Goal: Transaction & Acquisition: Purchase product/service

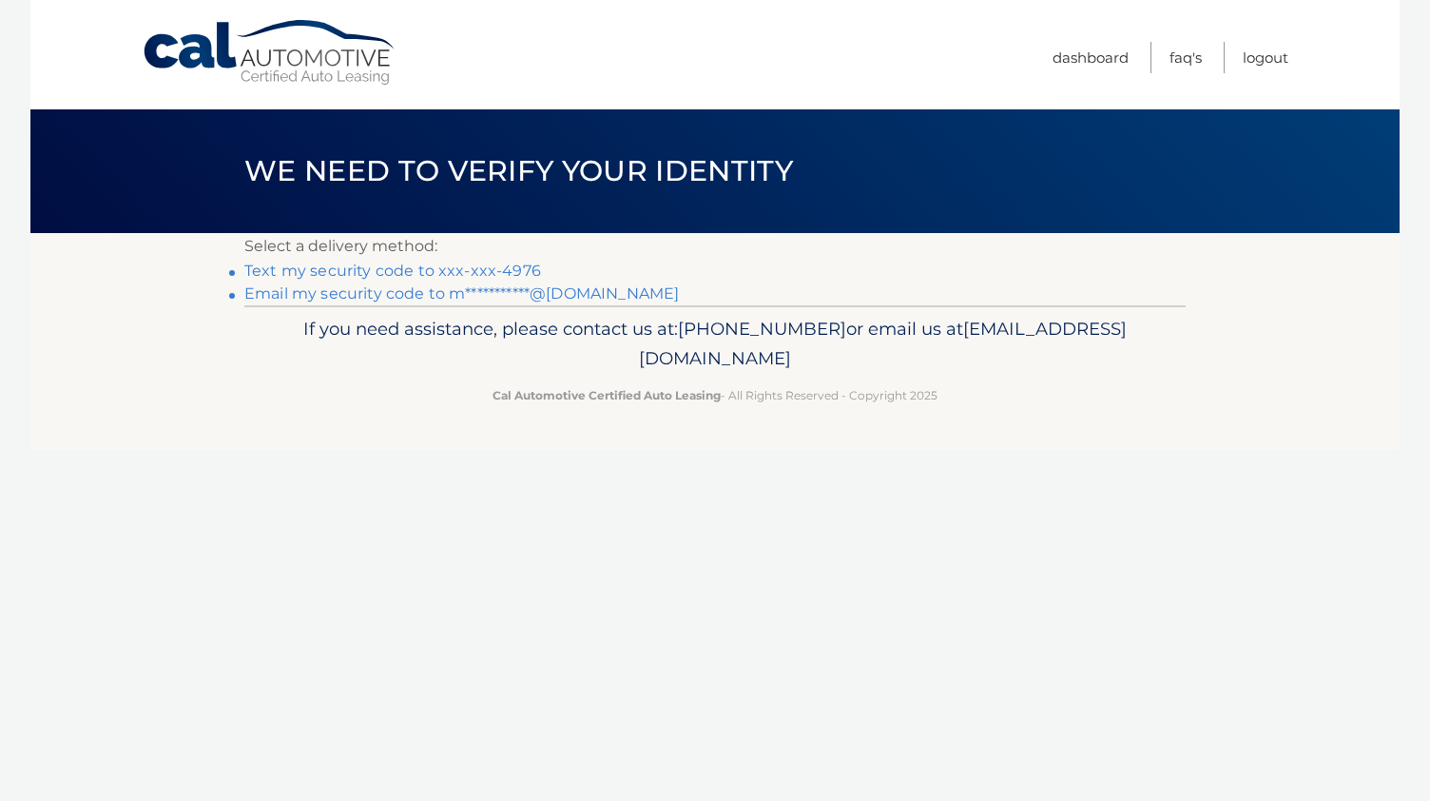
click at [508, 269] on link "Text my security code to xxx-xxx-4976" at bounding box center [392, 271] width 297 height 18
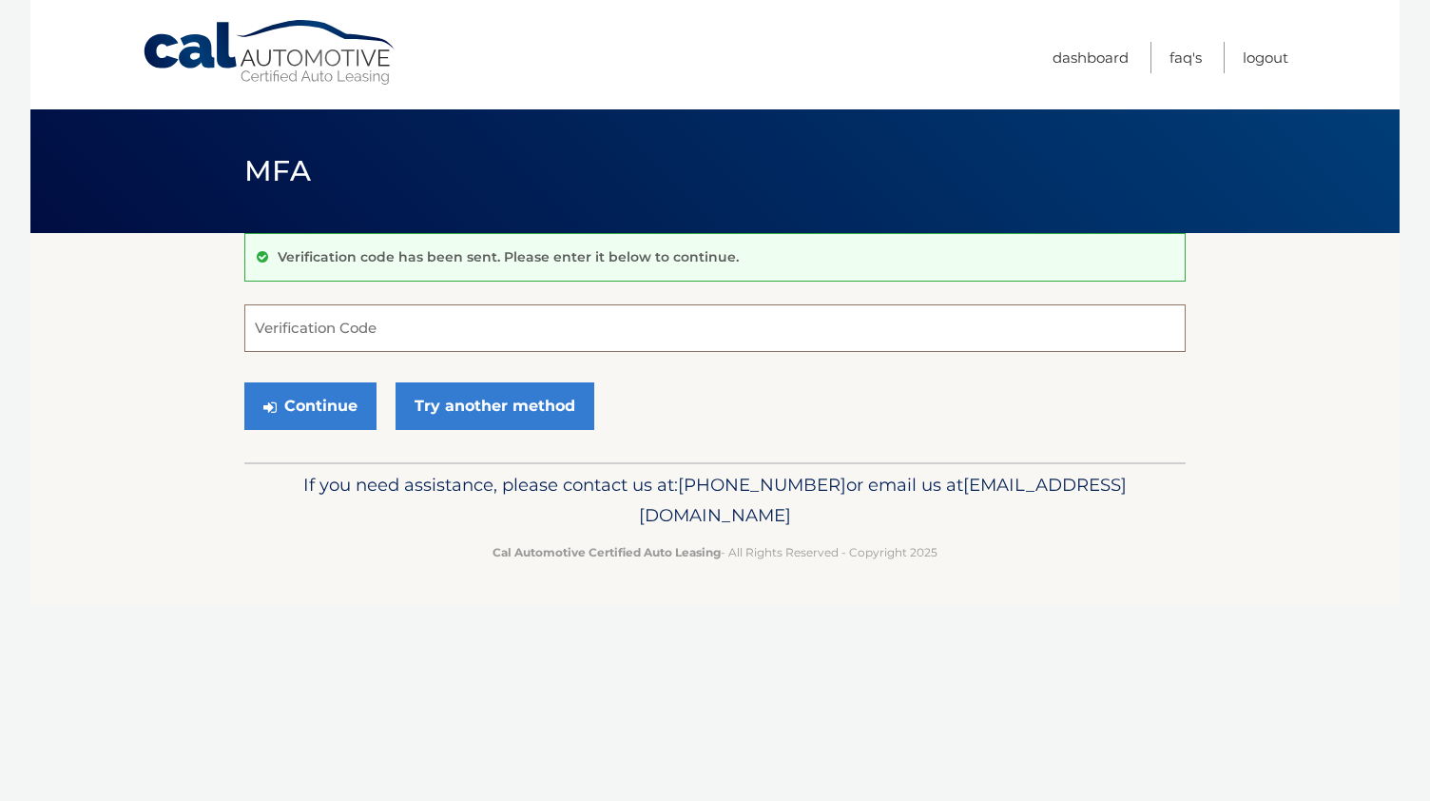
click at [306, 324] on input "Verification Code" at bounding box center [715, 328] width 942 height 48
type input "745662"
click at [244, 382] on button "Continue" at bounding box center [310, 406] width 132 height 48
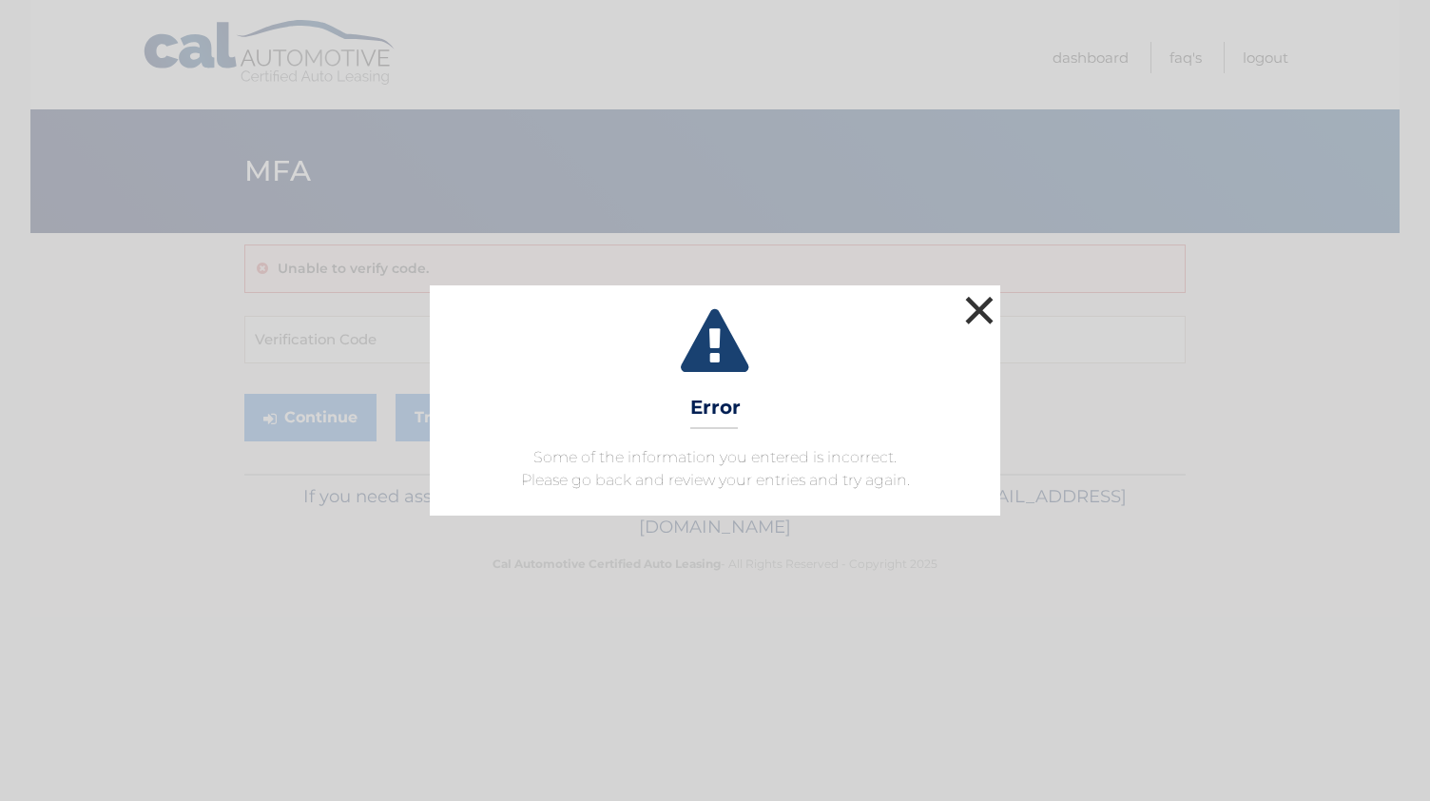
click at [970, 307] on button "×" at bounding box center [980, 310] width 38 height 38
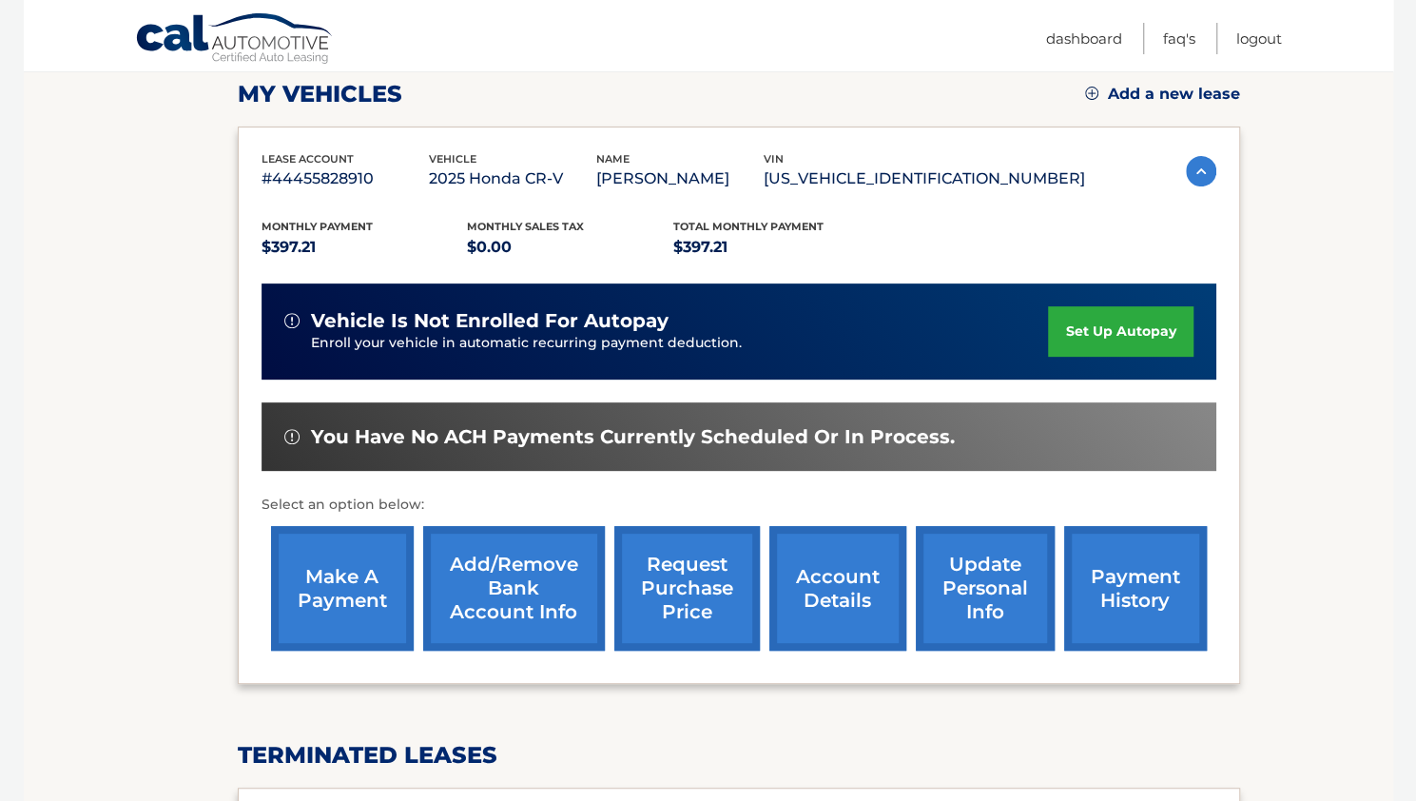
scroll to position [276, 0]
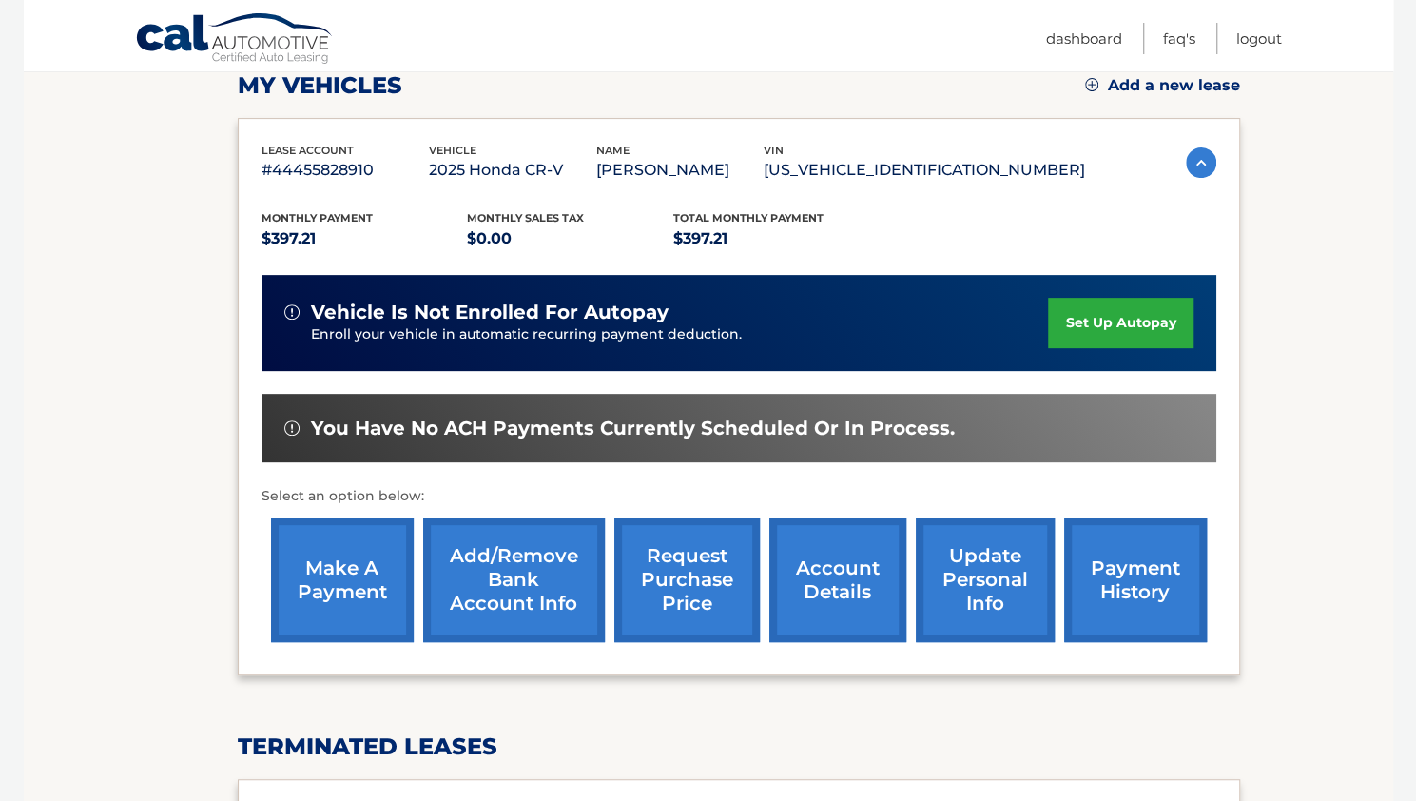
click at [360, 578] on link "make a payment" at bounding box center [342, 579] width 143 height 125
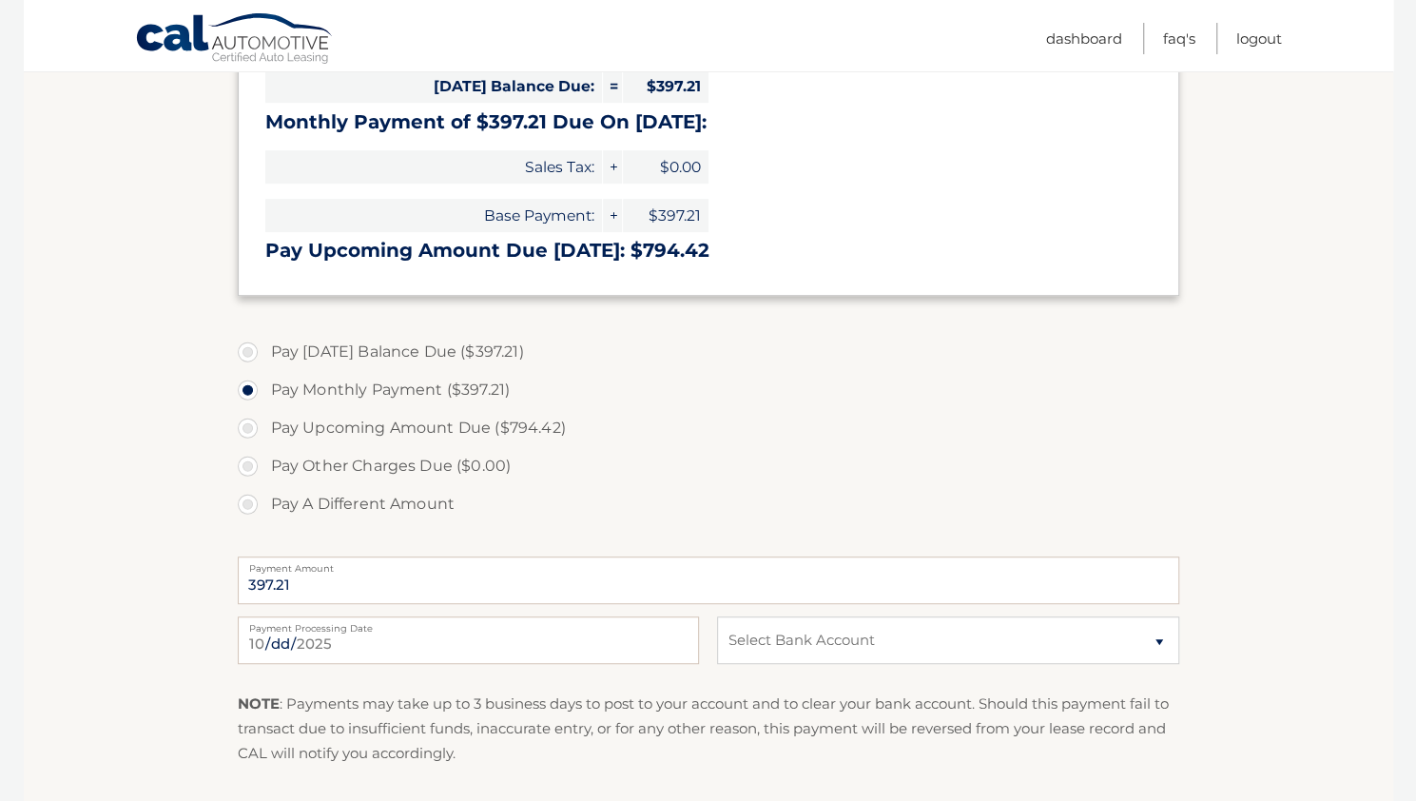
scroll to position [457, 0]
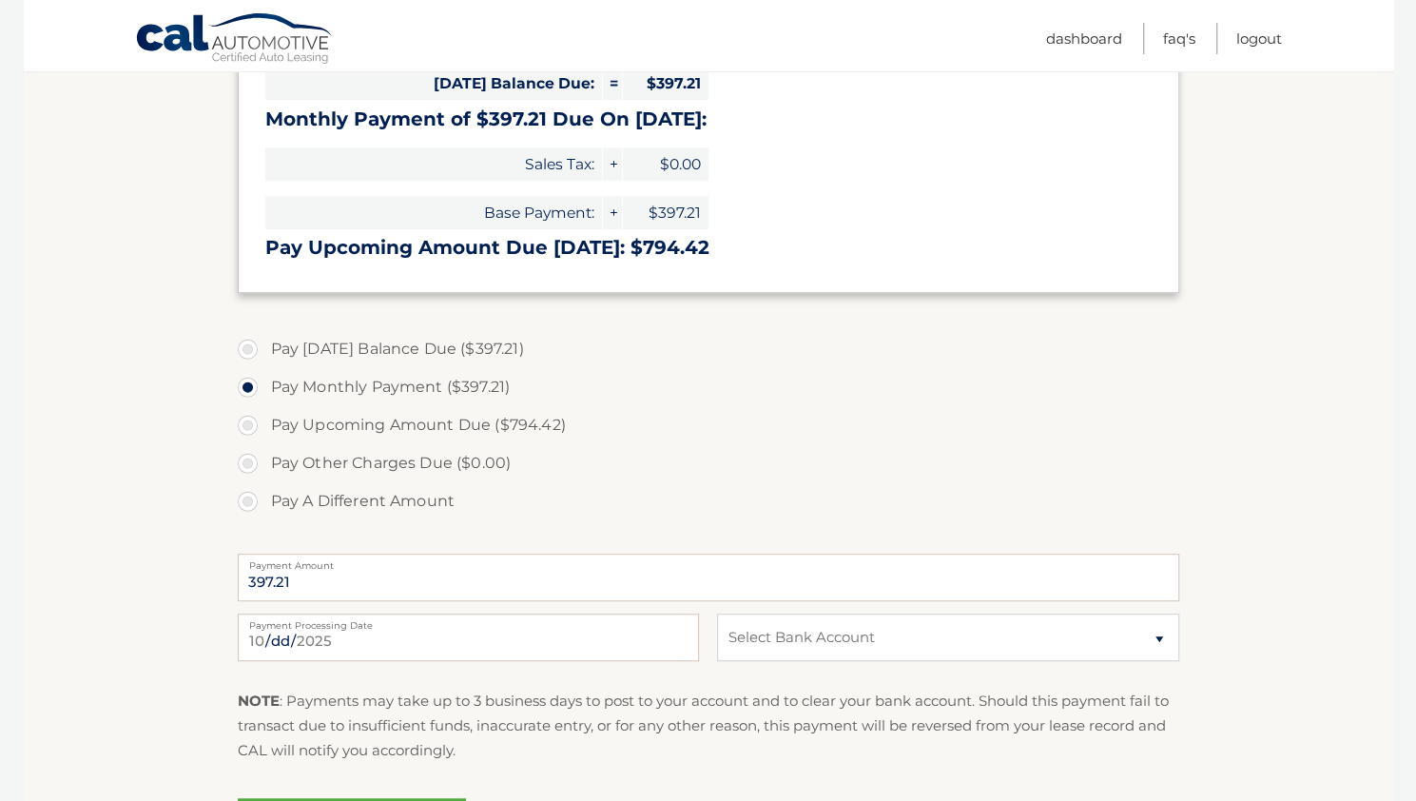
click at [467, 362] on label "Pay Today's Balance Due ($397.21)" at bounding box center [709, 349] width 942 height 38
click at [264, 360] on input "Pay Today's Balance Due ($397.21)" at bounding box center [254, 345] width 19 height 30
radio input "true"
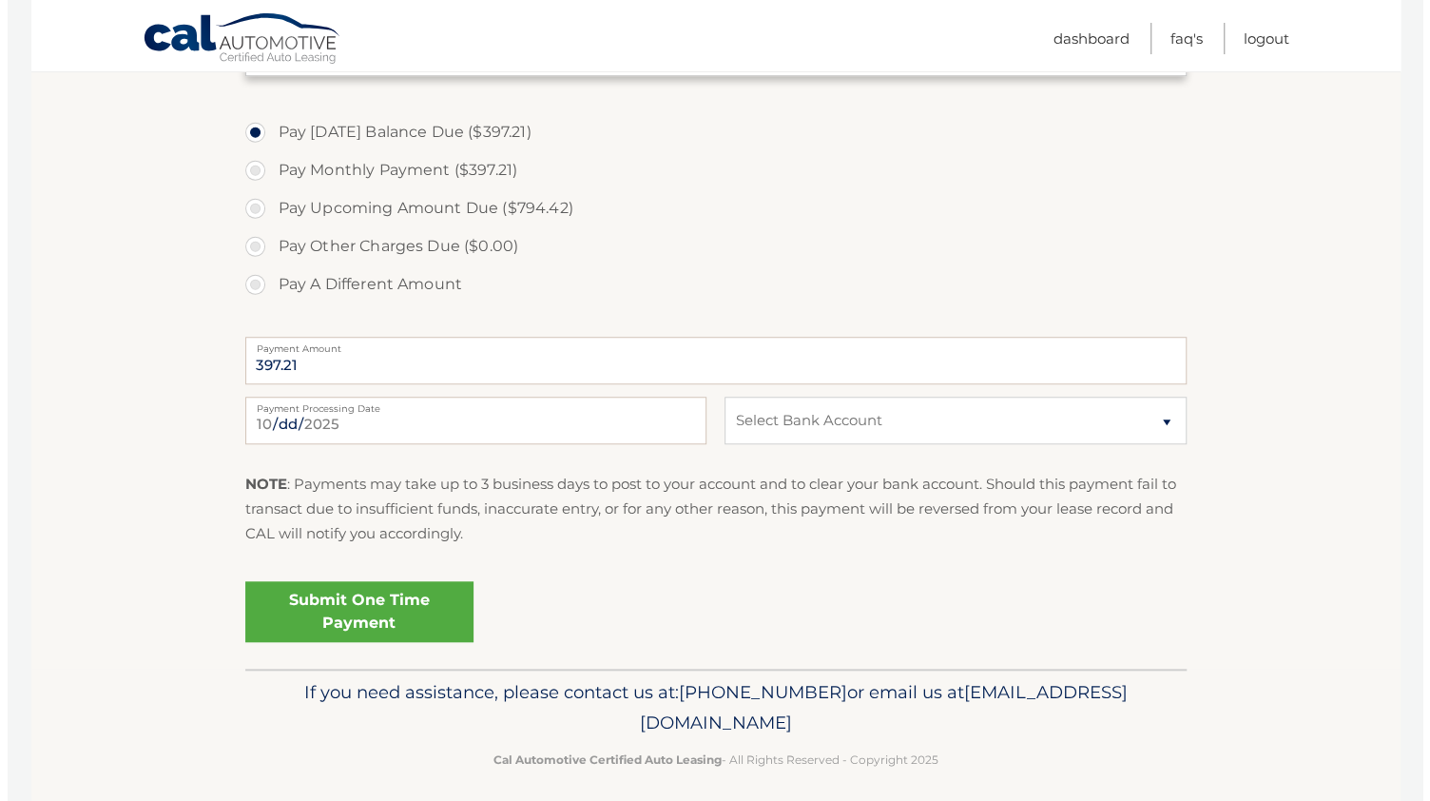
scroll to position [686, 0]
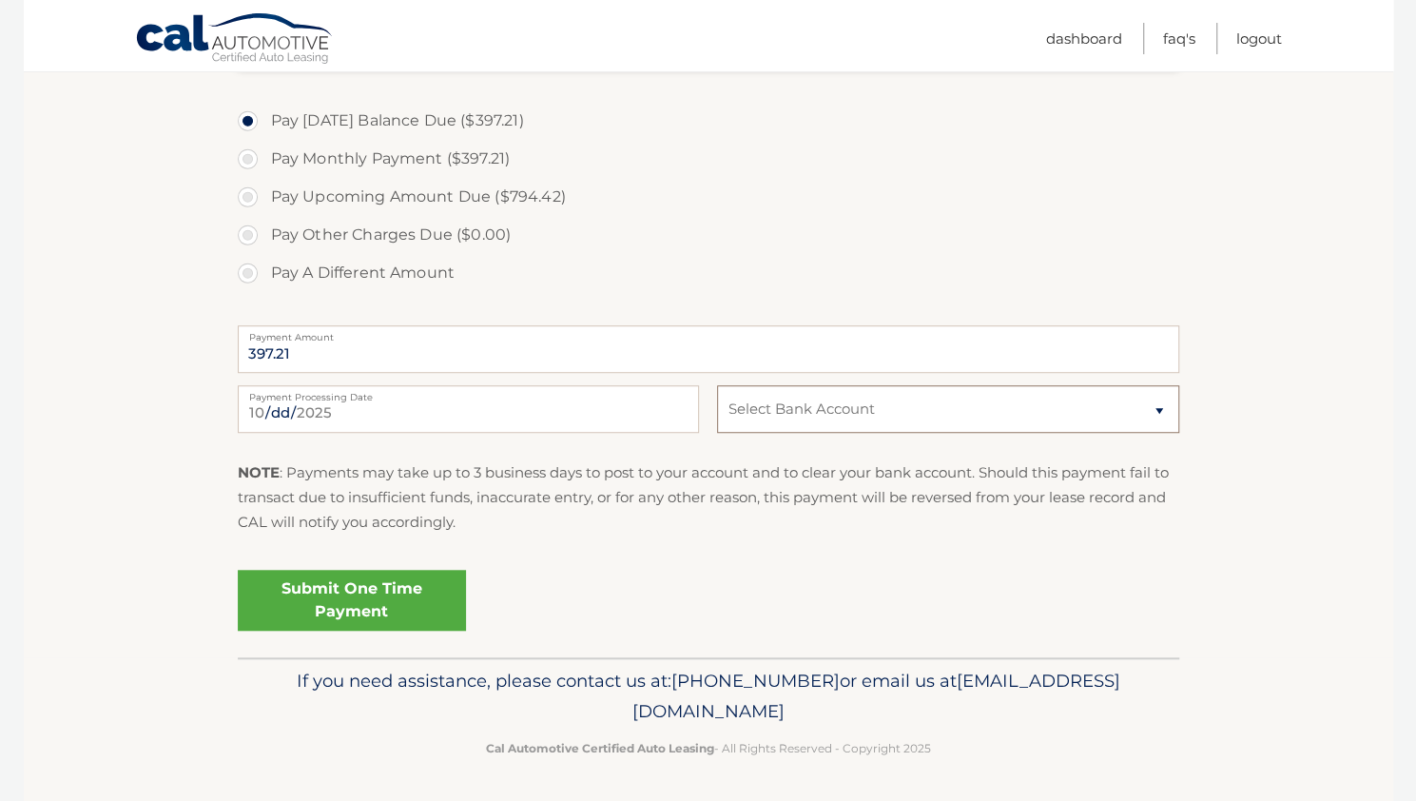
click at [875, 424] on select "Select Bank Account Checking BANK OF AMERICA N.A. *****3239 Checking BANK OF AM…" at bounding box center [947, 409] width 461 height 48
select select "YmJlZmY2Y2YtMmI4OC00MmZhLWIxN2MtMjI4MjFhNzY2NTU2"
click at [717, 385] on select "Select Bank Account Checking BANK OF AMERICA N.A. *****3239 Checking BANK OF AM…" at bounding box center [947, 409] width 461 height 48
click at [360, 607] on link "Submit One Time Payment" at bounding box center [352, 600] width 228 height 61
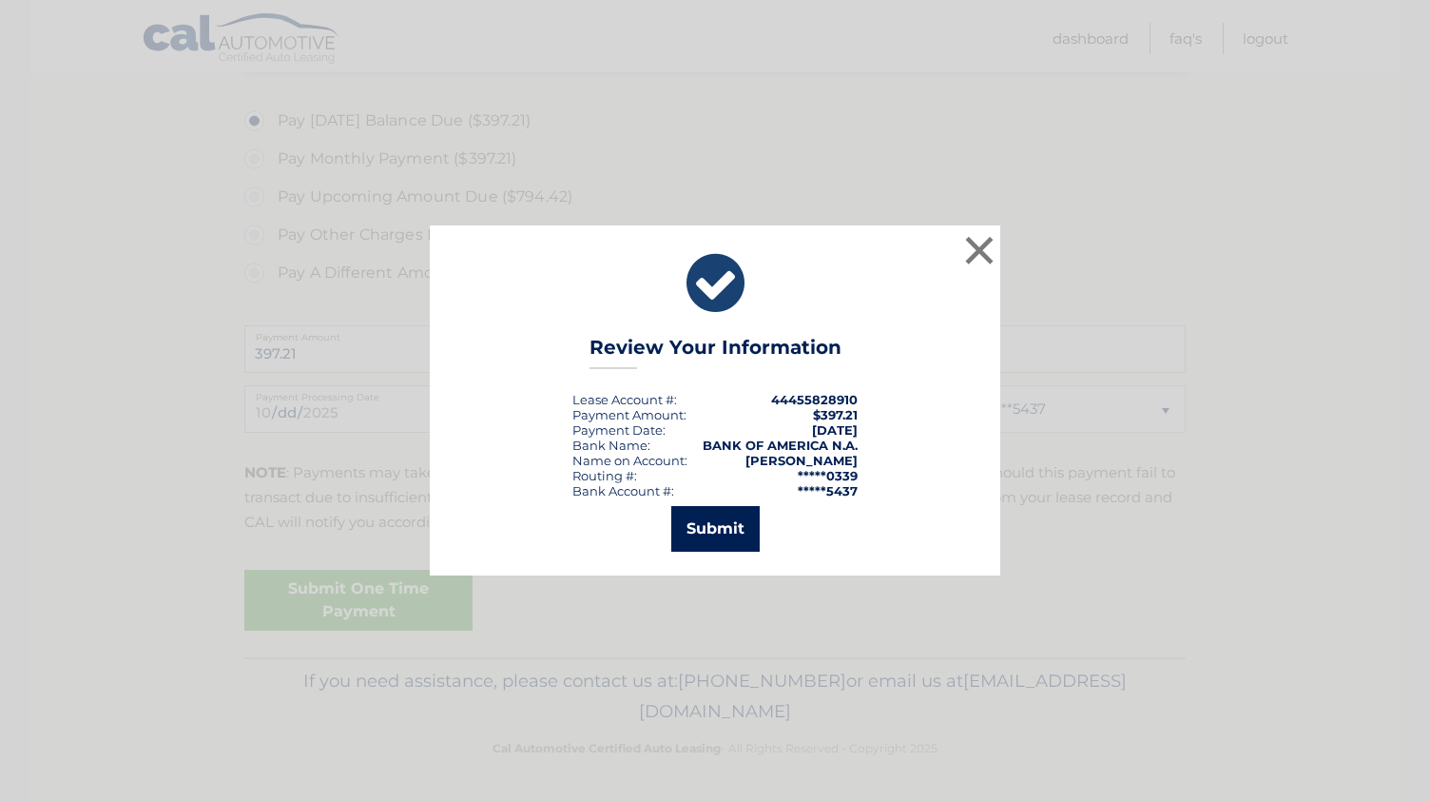
click at [725, 545] on button "Submit" at bounding box center [715, 529] width 88 height 46
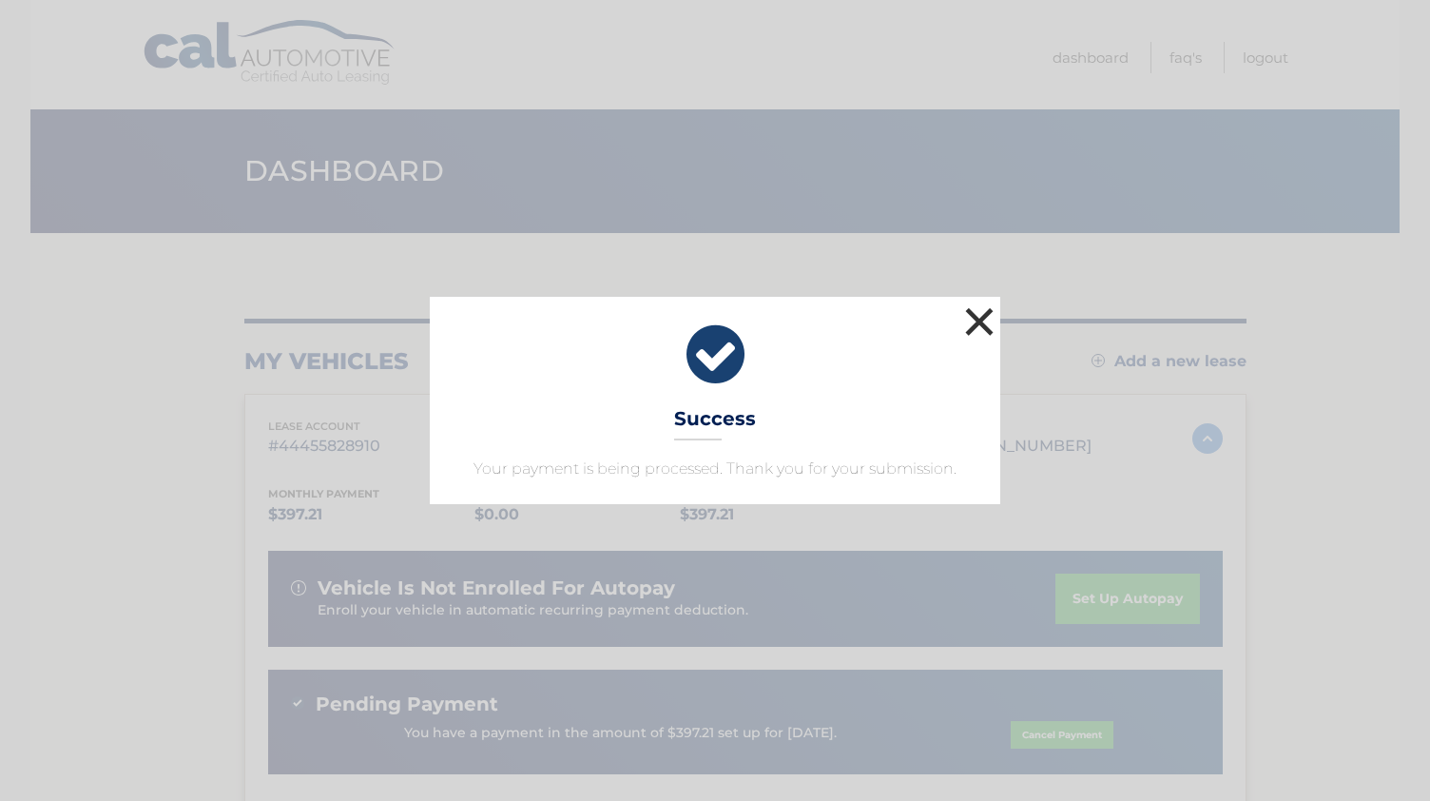
click at [970, 337] on button "×" at bounding box center [980, 321] width 38 height 38
